Goal: Transaction & Acquisition: Purchase product/service

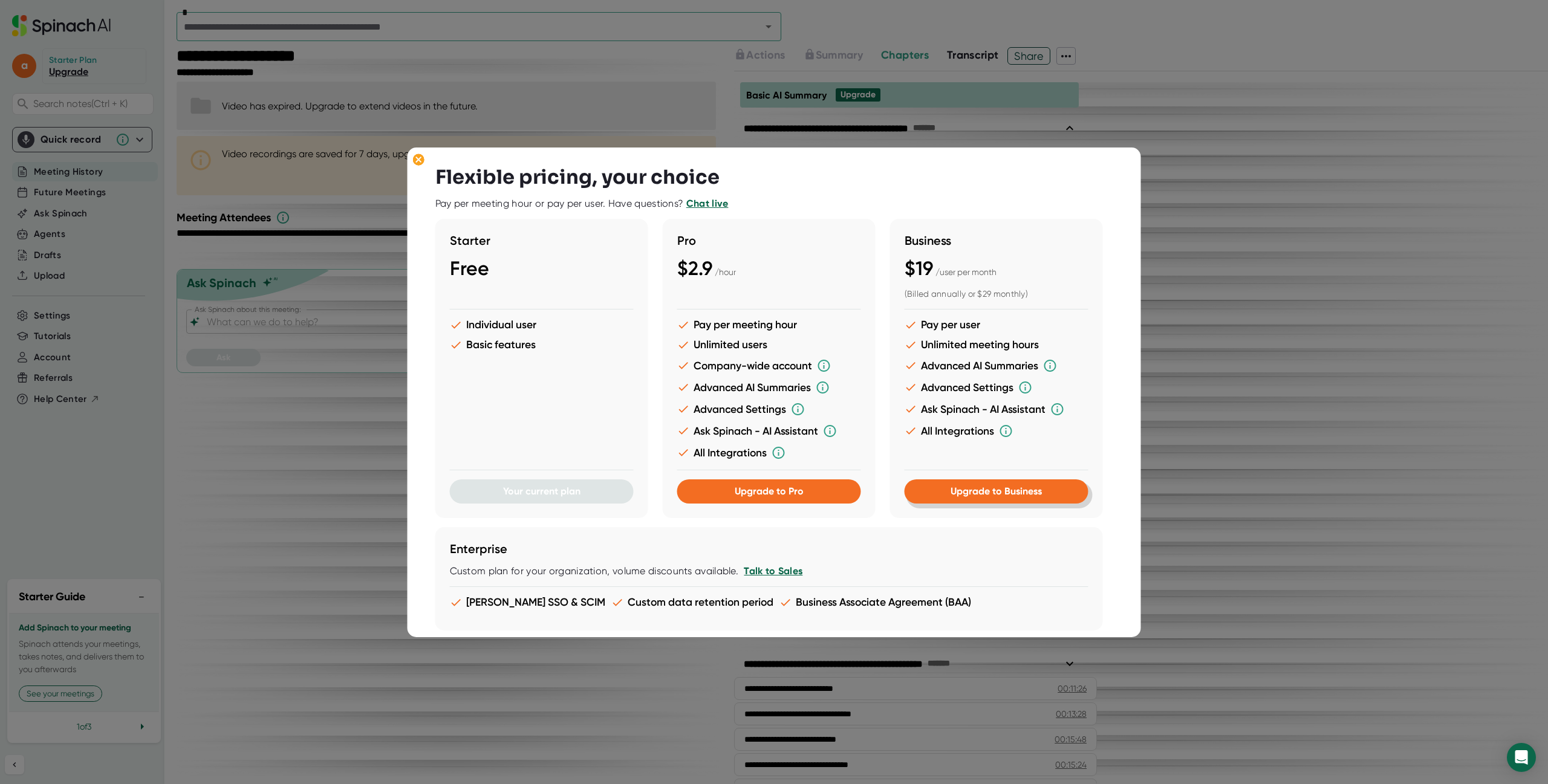
click at [1009, 487] on span "Upgrade to Business" at bounding box center [996, 491] width 91 height 12
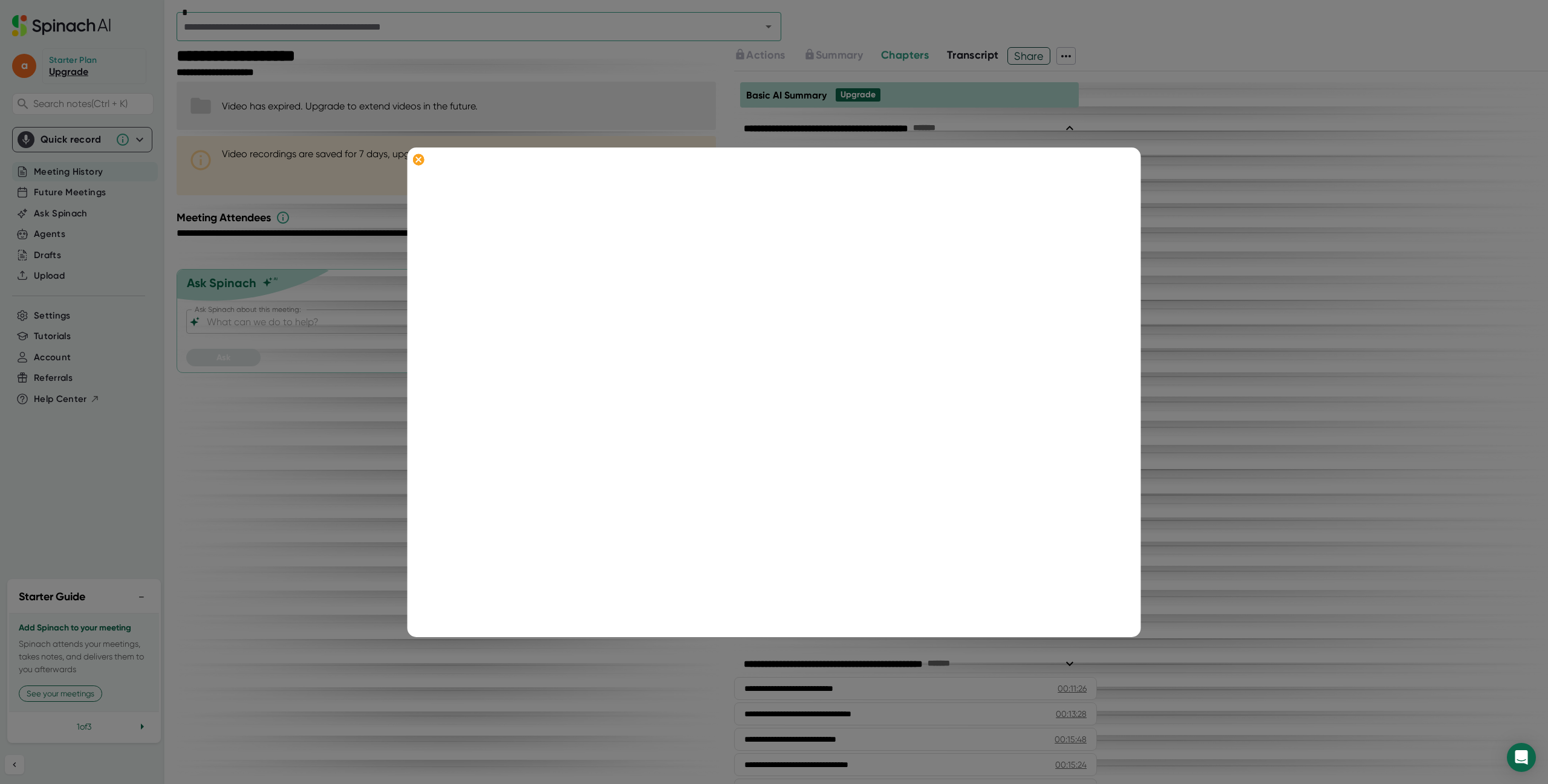
scroll to position [210, 0]
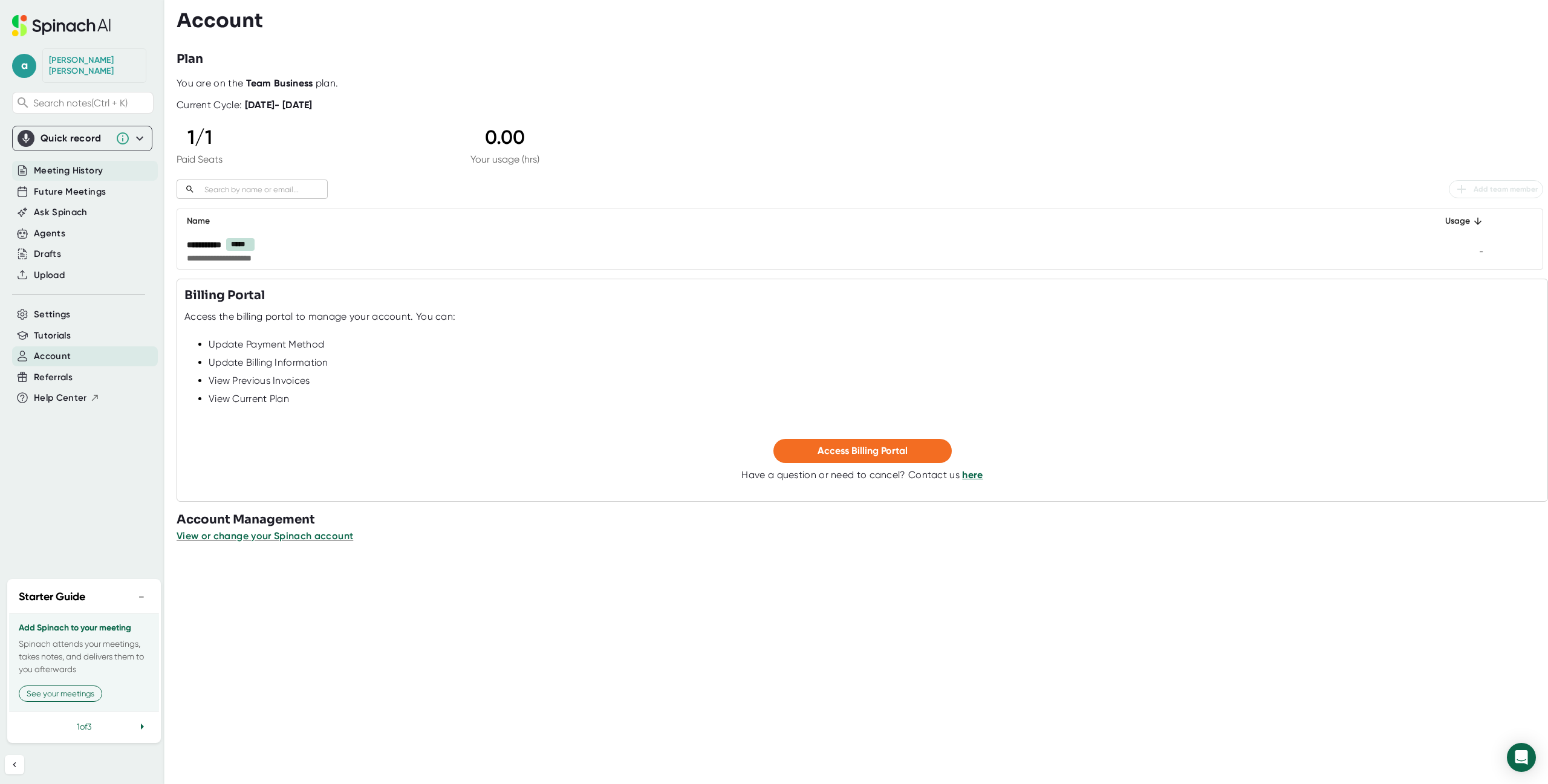
click at [77, 164] on span "Meeting History" at bounding box center [69, 171] width 69 height 14
